Goal: Task Accomplishment & Management: Manage account settings

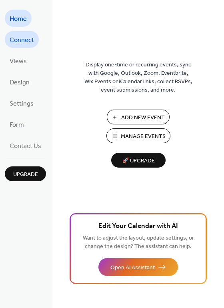
click at [26, 42] on span "Connect" at bounding box center [22, 40] width 24 height 12
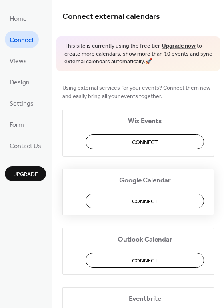
click at [151, 201] on span "Connect" at bounding box center [145, 201] width 26 height 8
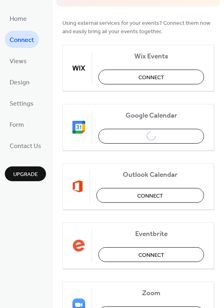
scroll to position [71, 0]
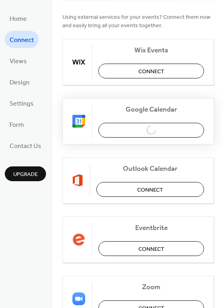
click at [171, 130] on div "Google Calendar Connect" at bounding box center [138, 121] width 152 height 46
click at [18, 63] on span "Views" at bounding box center [18, 61] width 17 height 12
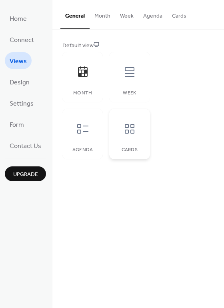
click at [134, 138] on div at bounding box center [130, 129] width 24 height 24
click at [23, 40] on span "Connect" at bounding box center [22, 40] width 24 height 12
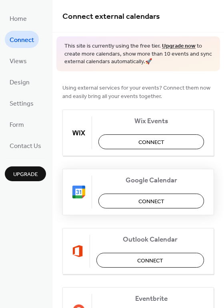
click at [126, 205] on button "Connect" at bounding box center [151, 201] width 106 height 15
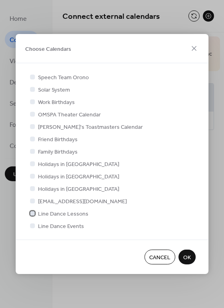
click at [34, 214] on div at bounding box center [32, 213] width 5 height 5
click at [31, 226] on div at bounding box center [32, 225] width 5 height 5
click at [32, 227] on div at bounding box center [32, 225] width 5 height 5
click at [32, 224] on div at bounding box center [32, 225] width 5 height 5
click at [33, 227] on div at bounding box center [32, 225] width 5 height 5
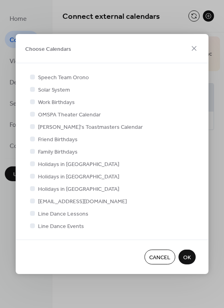
click at [33, 227] on div at bounding box center [32, 225] width 5 height 5
drag, startPoint x: 177, startPoint y: 45, endPoint x: 172, endPoint y: 8, distance: 38.0
click at [172, 8] on div "Choose Calendars Speech Team Orono Solar System Work Birthdays OMSPA Theater Ca…" at bounding box center [112, 154] width 224 height 308
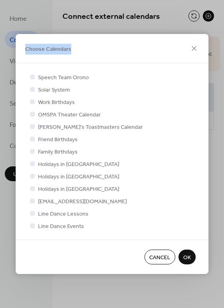
click at [32, 203] on div at bounding box center [32, 201] width 5 height 5
click at [32, 213] on icon at bounding box center [32, 213] width 3 height 3
click at [31, 225] on div at bounding box center [32, 225] width 5 height 5
click at [34, 213] on div at bounding box center [32, 213] width 5 height 5
click at [34, 226] on div at bounding box center [32, 225] width 5 height 5
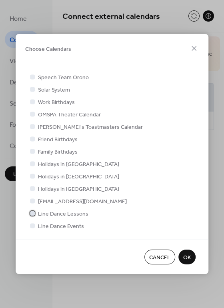
click at [33, 210] on div at bounding box center [32, 213] width 8 height 8
click at [193, 46] on icon at bounding box center [194, 48] width 5 height 5
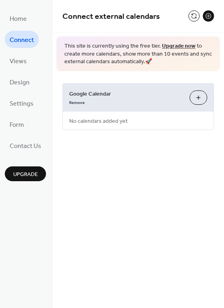
click at [169, 181] on div "Connect external calendars This site is currently using the free tier. Upgrade …" at bounding box center [138, 154] width 172 height 308
click at [199, 100] on button "Choose Calendars" at bounding box center [199, 97] width 18 height 14
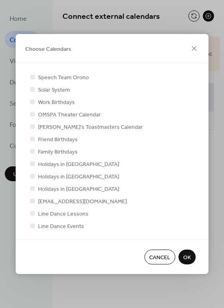
click at [179, 50] on div "Choose Calendars" at bounding box center [112, 48] width 193 height 29
click at [32, 213] on div at bounding box center [32, 213] width 5 height 5
click at [190, 258] on span "OK" at bounding box center [187, 258] width 8 height 8
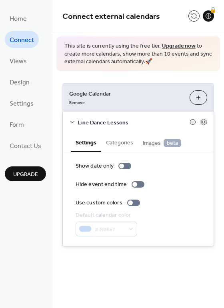
click at [154, 147] on span "Images beta" at bounding box center [162, 143] width 38 height 9
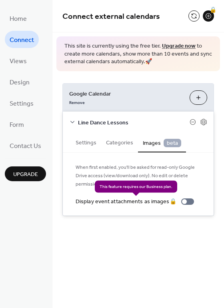
click at [185, 203] on div "Display event attachments as images 🔒" at bounding box center [137, 202] width 122 height 8
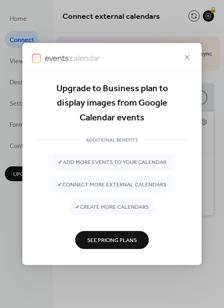
click at [215, 182] on div "Upgrade to Business plan to display images from Google Calendar events ADDITION…" at bounding box center [112, 154] width 224 height 308
click at [207, 100] on div "Upgrade to Business plan to display images from Google Calendar events ADDITION…" at bounding box center [112, 154] width 224 height 308
click at [15, 120] on div "Upgrade to Business plan to display images from Google Calendar events ADDITION…" at bounding box center [112, 154] width 224 height 308
click at [84, 239] on button "See Pricing Plans" at bounding box center [112, 240] width 74 height 18
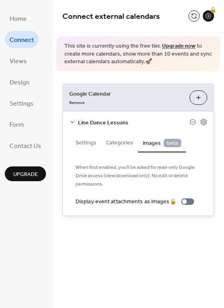
click at [125, 142] on button "Categories" at bounding box center [119, 142] width 37 height 18
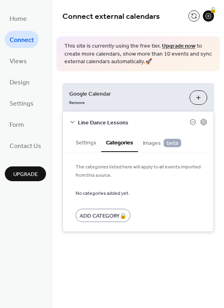
click at [86, 144] on button "Settings" at bounding box center [86, 142] width 30 height 18
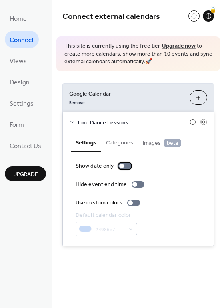
click at [122, 169] on div at bounding box center [124, 166] width 13 height 6
click at [133, 203] on div at bounding box center [133, 203] width 13 height 6
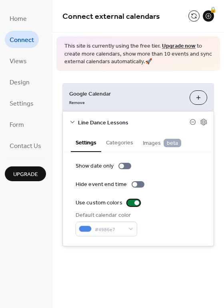
click at [134, 203] on div at bounding box center [136, 203] width 5 height 5
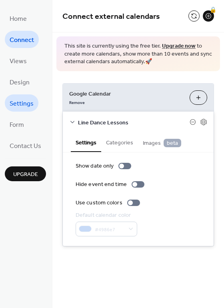
click at [15, 98] on span "Settings" at bounding box center [22, 104] width 24 height 12
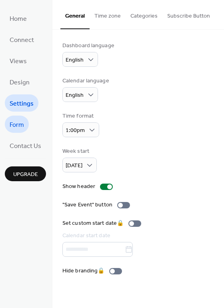
click at [13, 124] on span "Form" at bounding box center [17, 125] width 14 height 12
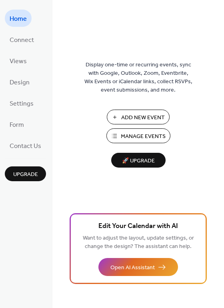
click at [142, 136] on span "Manage Events" at bounding box center [143, 136] width 45 height 8
